Goal: Transaction & Acquisition: Purchase product/service

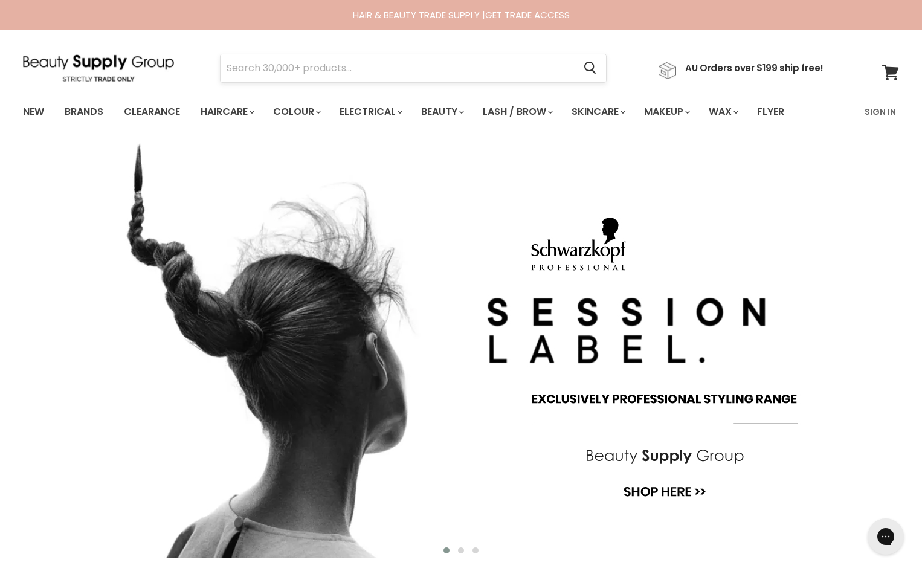
click at [318, 66] on input "Search" at bounding box center [396, 68] width 353 height 28
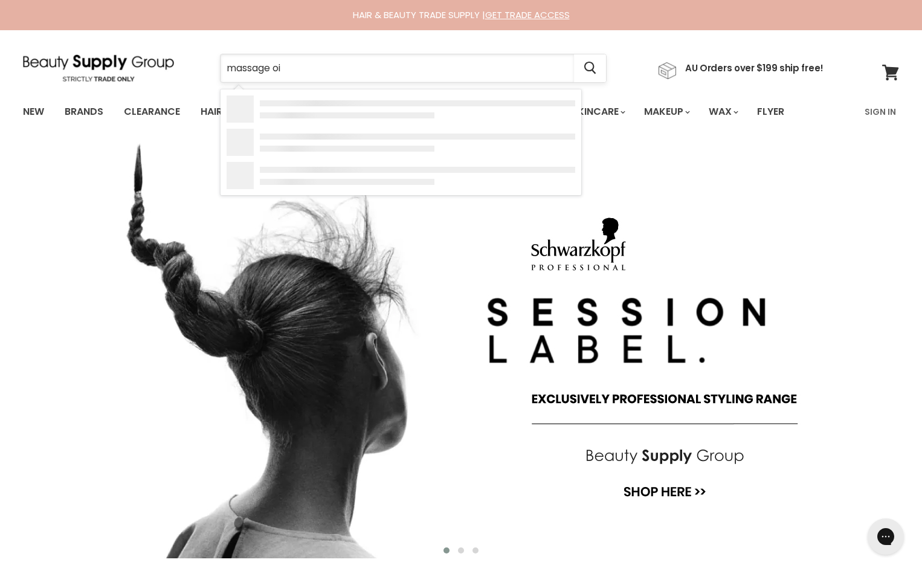
type input "massage oil"
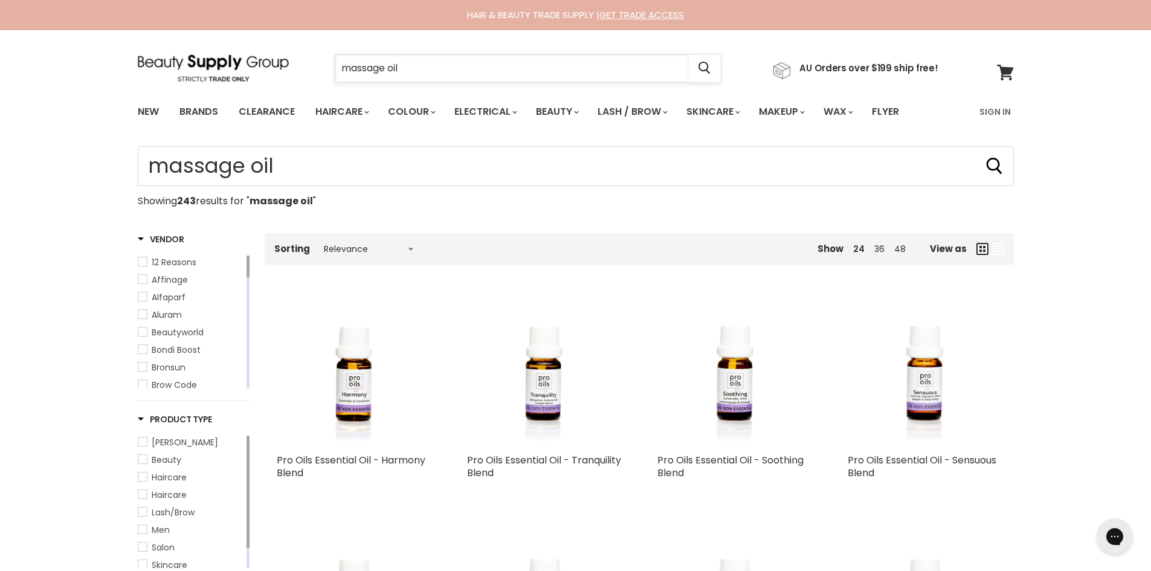
click at [478, 66] on input "massage oil" at bounding box center [511, 68] width 353 height 28
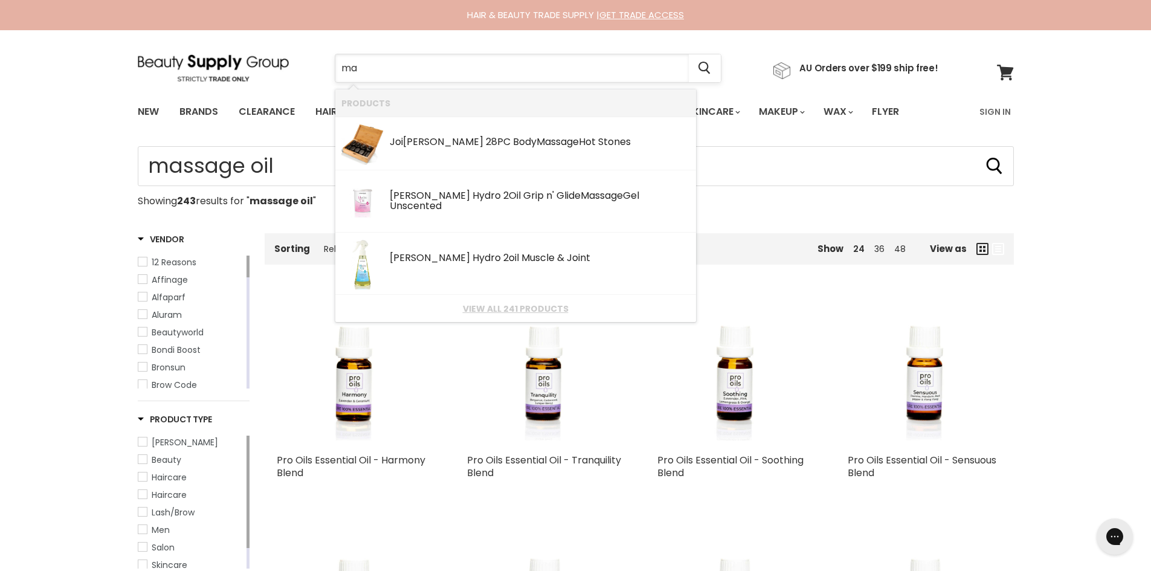
type input "m"
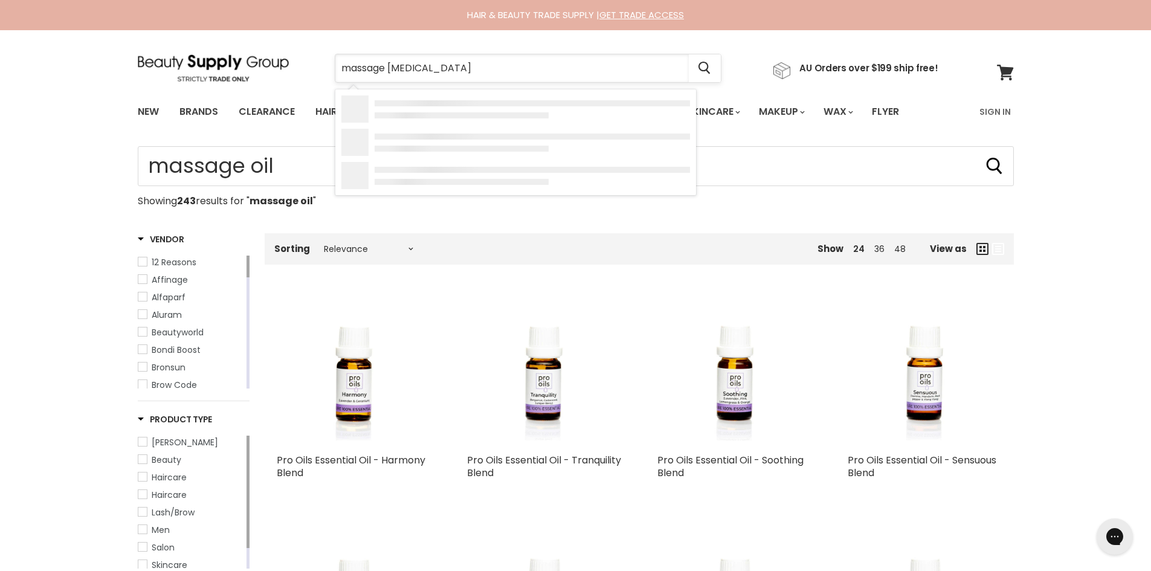
type input "massage balm"
